Goal: Information Seeking & Learning: Learn about a topic

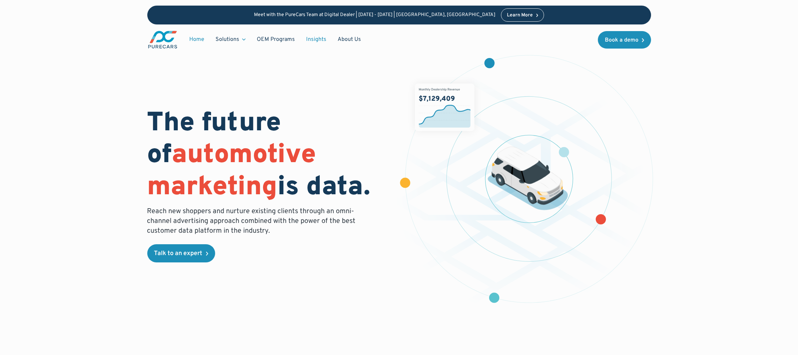
click at [315, 42] on link "Insights" at bounding box center [315, 39] width 31 height 13
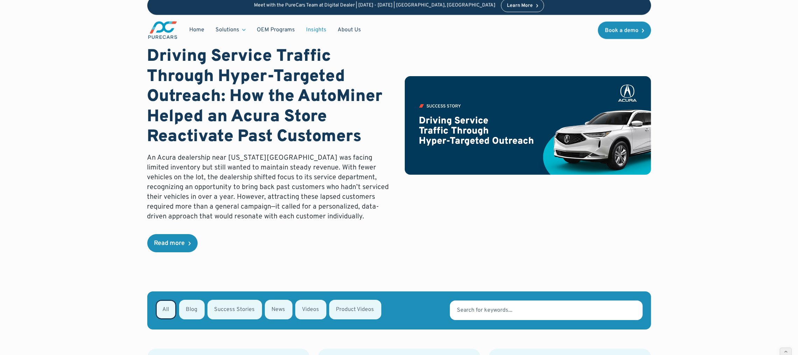
scroll to position [5, 0]
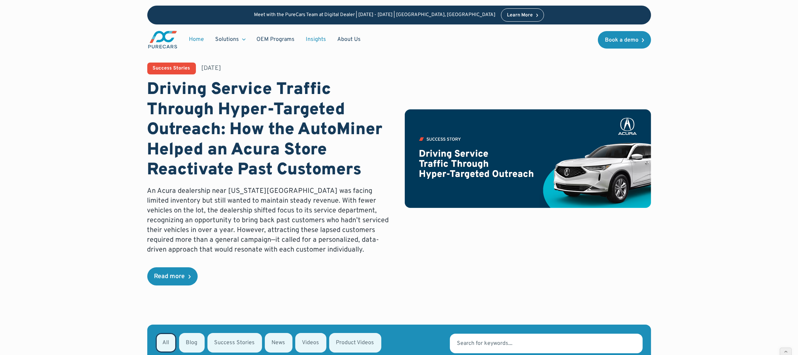
click at [207, 37] on link "Home" at bounding box center [197, 39] width 26 height 13
